Goal: Navigation & Orientation: Understand site structure

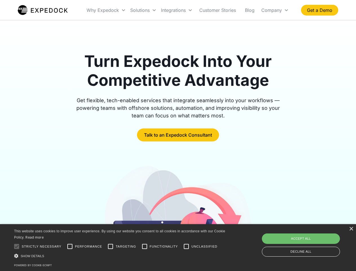
click at [188, 10] on div "Integrations" at bounding box center [177, 10] width 36 height 19
click at [106, 10] on div "Why Expedock" at bounding box center [103, 10] width 32 height 6
click at [143, 10] on div "Solutions" at bounding box center [139, 10] width 19 height 6
click at [177, 10] on div "Integrations" at bounding box center [173, 10] width 25 height 6
click at [275, 10] on div "Company" at bounding box center [271, 10] width 21 height 6
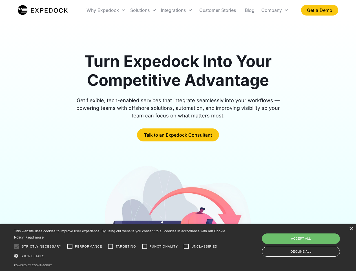
click at [17, 246] on div at bounding box center [16, 245] width 11 height 11
click at [70, 246] on input "Performance" at bounding box center [69, 245] width 11 height 11
checkbox input "true"
click at [110, 246] on input "Targeting" at bounding box center [110, 245] width 11 height 11
checkbox input "true"
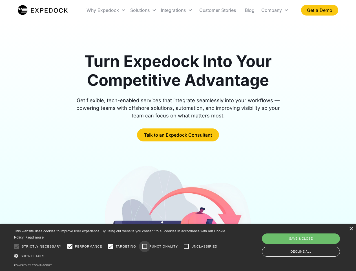
click at [145, 246] on input "Functionality" at bounding box center [144, 245] width 11 height 11
checkbox input "true"
click at [186, 246] on input "Unclassified" at bounding box center [186, 245] width 11 height 11
checkbox input "true"
